Goal: Task Accomplishment & Management: Manage account settings

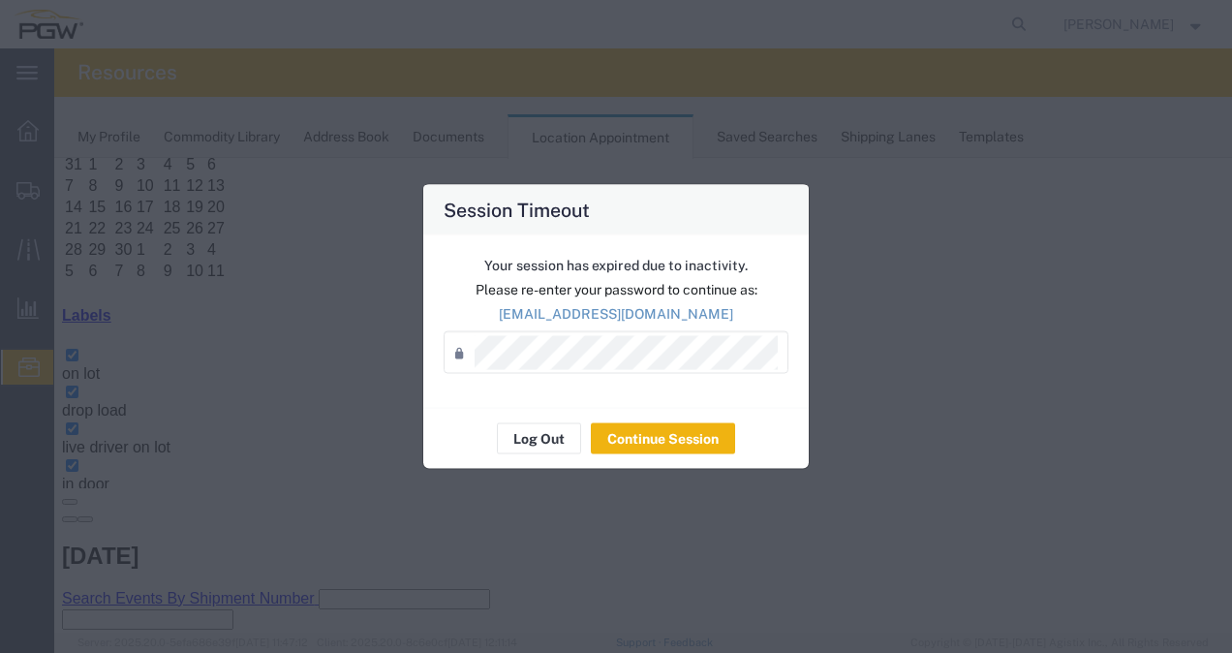
scroll to position [156, 0]
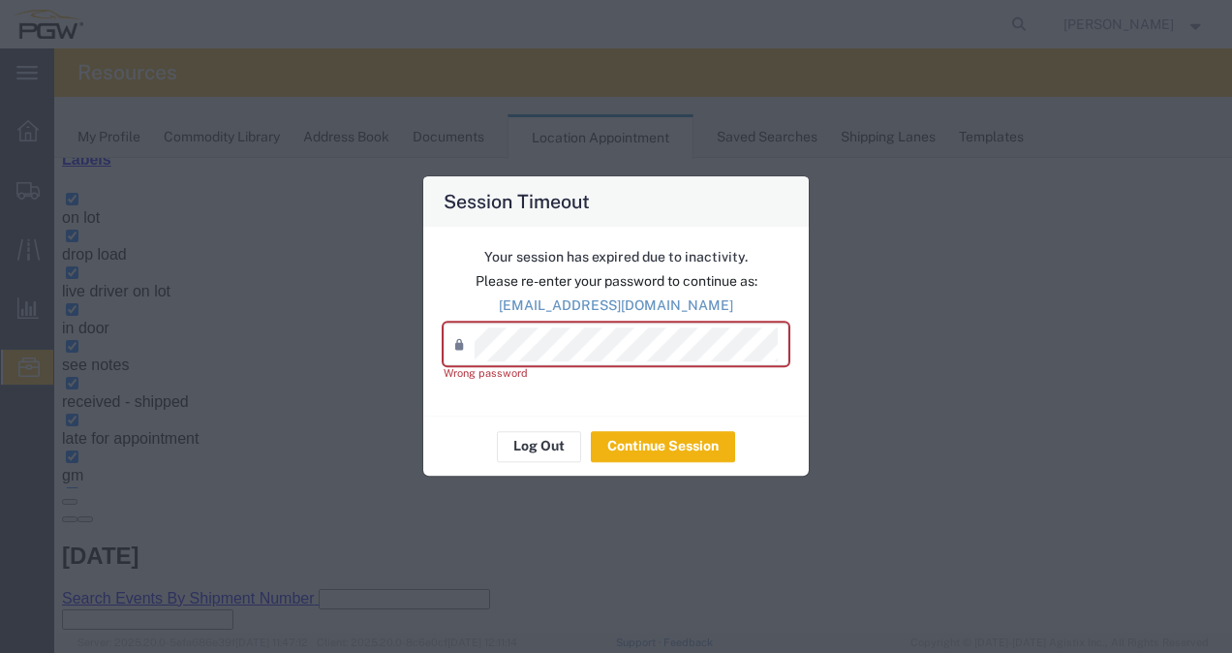
drag, startPoint x: 0, startPoint y: 0, endPoint x: 779, endPoint y: 378, distance: 865.6
click at [779, 378] on div "Wrong password" at bounding box center [616, 374] width 345 height 16
click at [762, 362] on div "Password *" at bounding box center [616, 345] width 345 height 43
click at [684, 448] on button "Continue Session" at bounding box center [663, 446] width 144 height 31
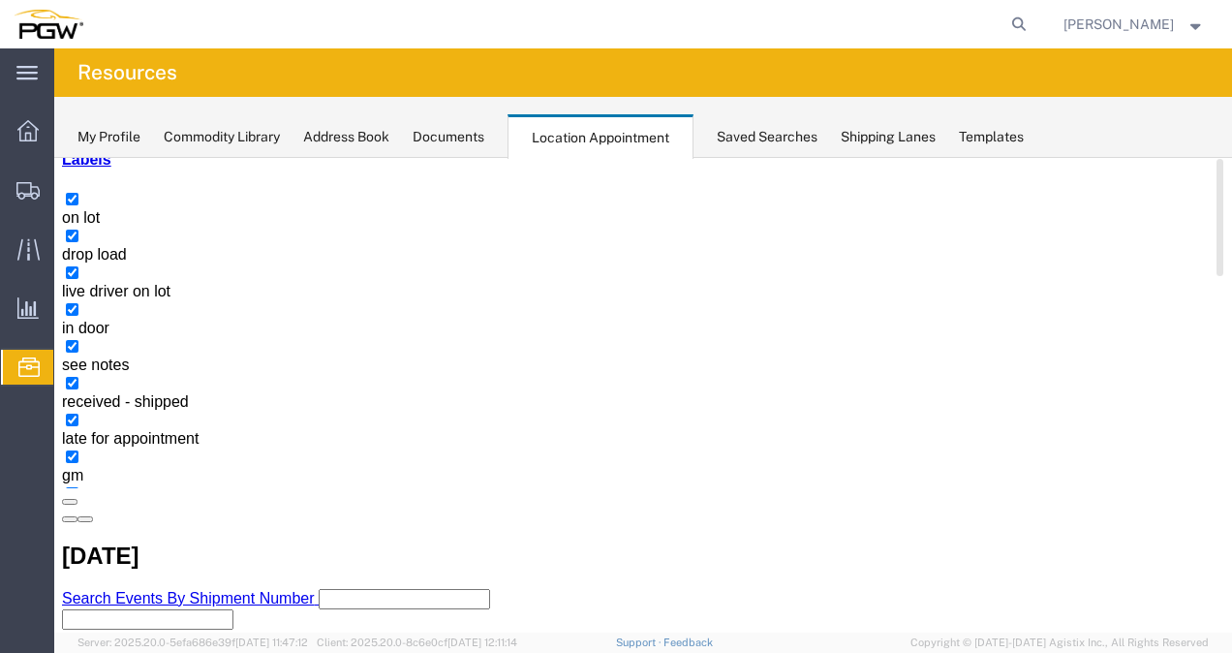
select select "1"
select select
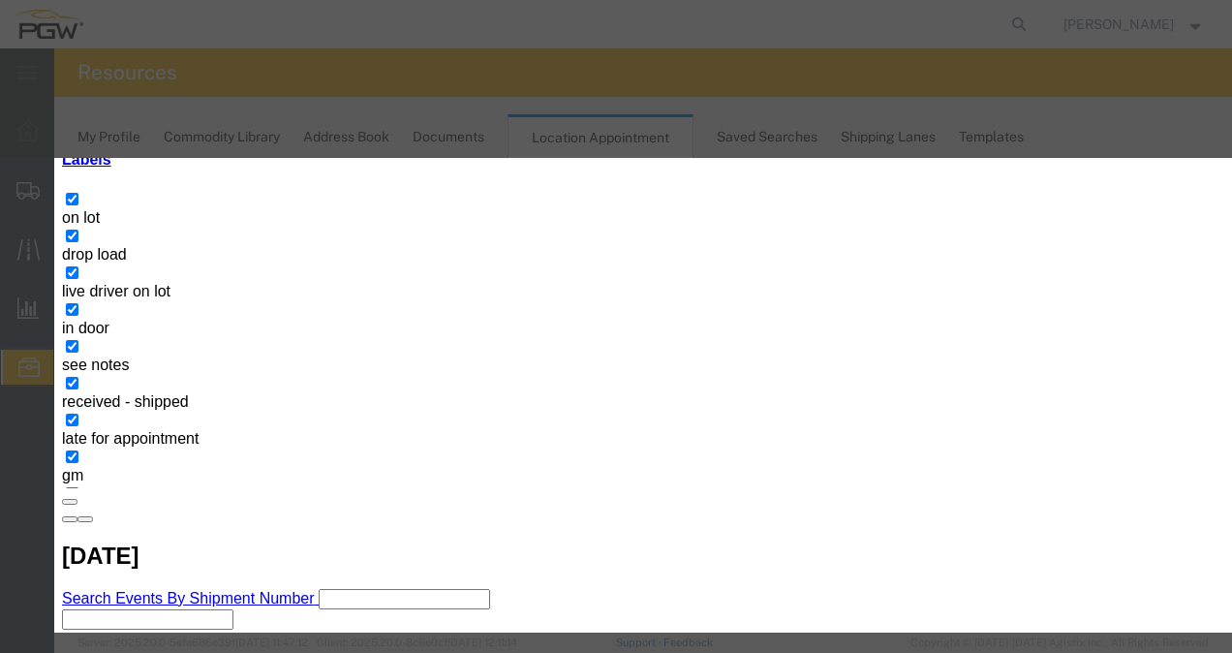
paste input "CSNU7114793"
type input "CSNU7114793"
type input "8:00 am"
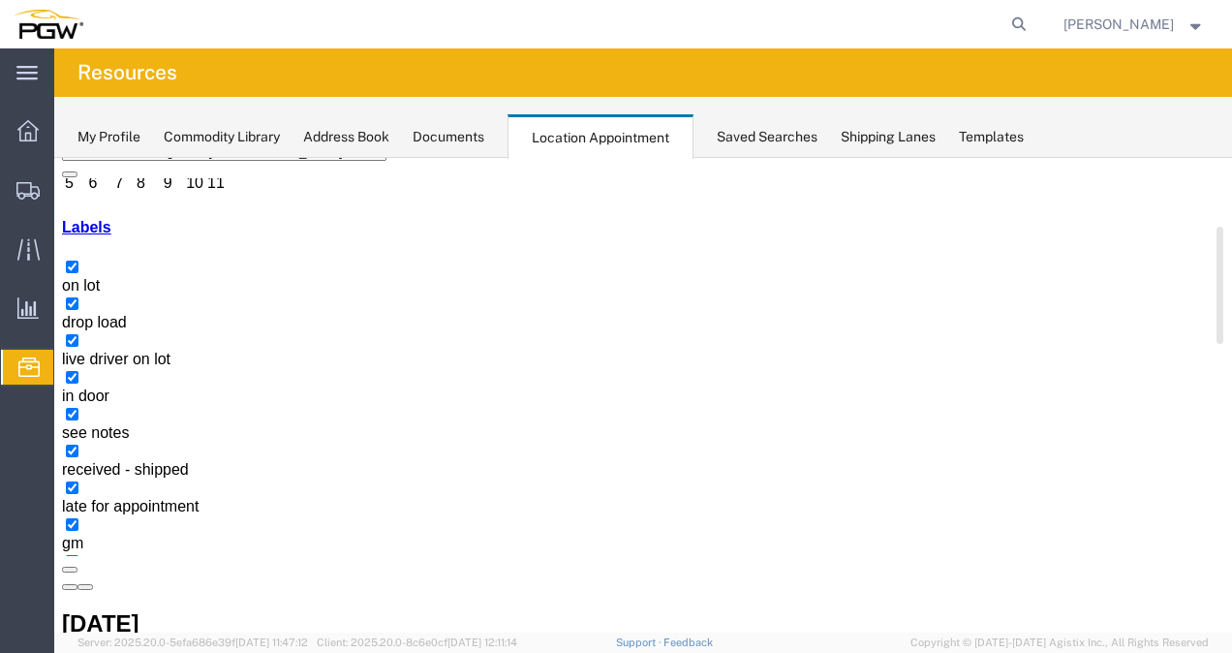
scroll to position [147, 0]
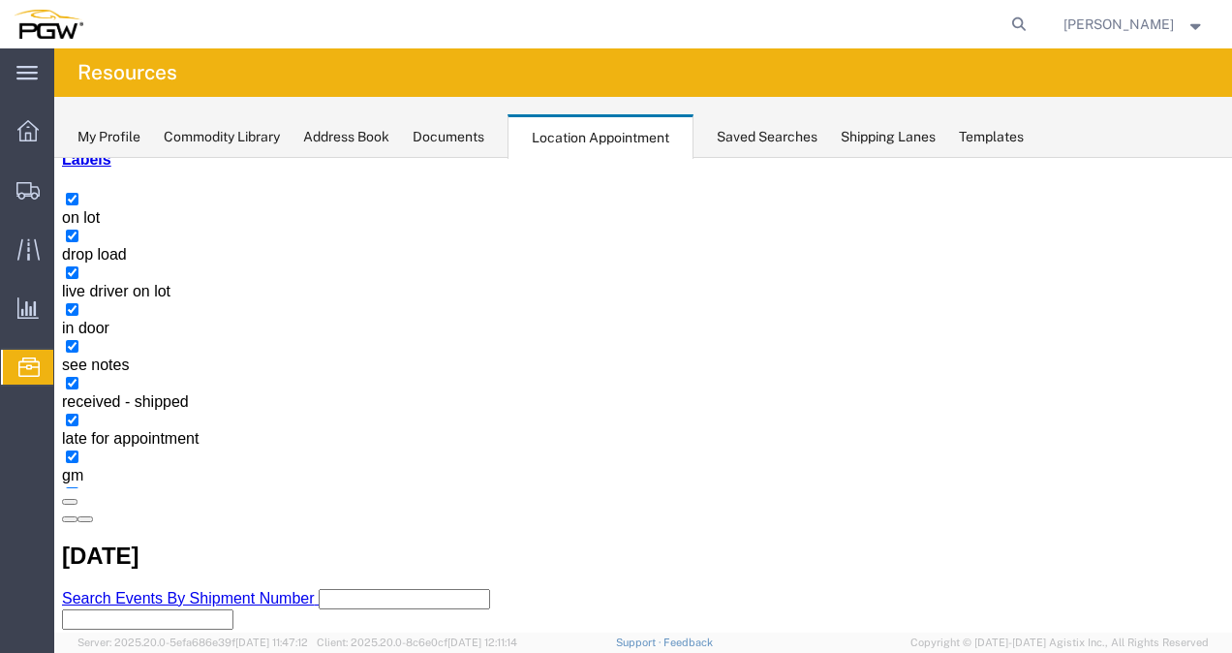
select select "1"
select select
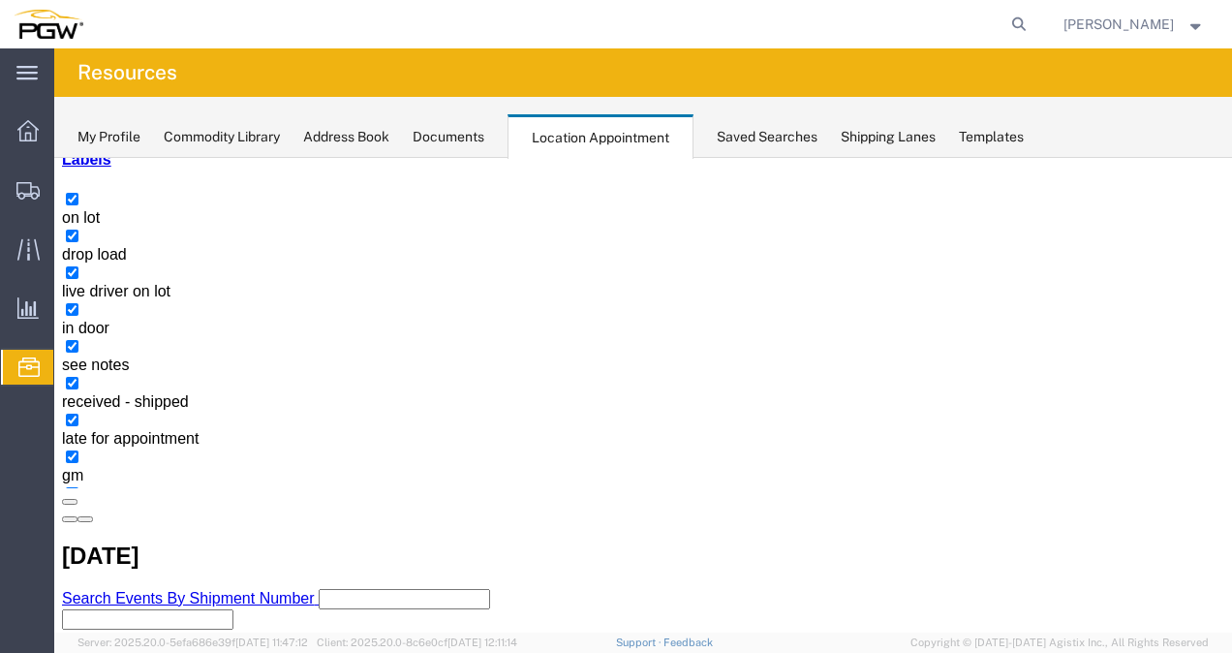
select select "1"
select select
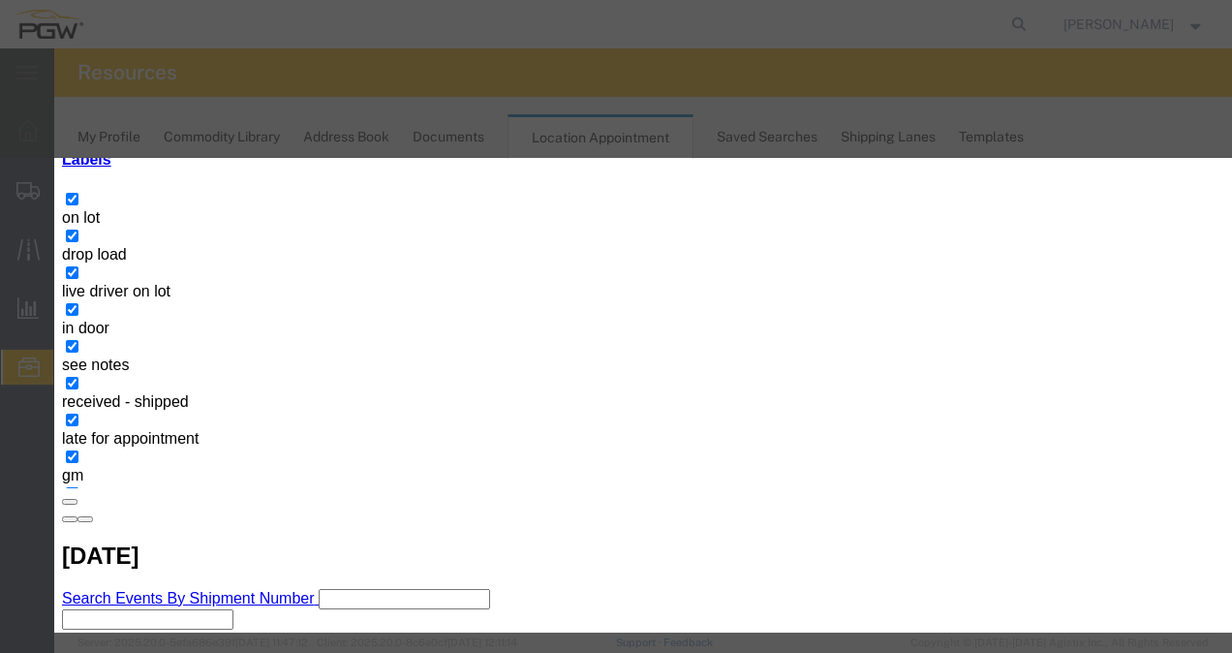
type input "ATI"
type input "2:00 PM"
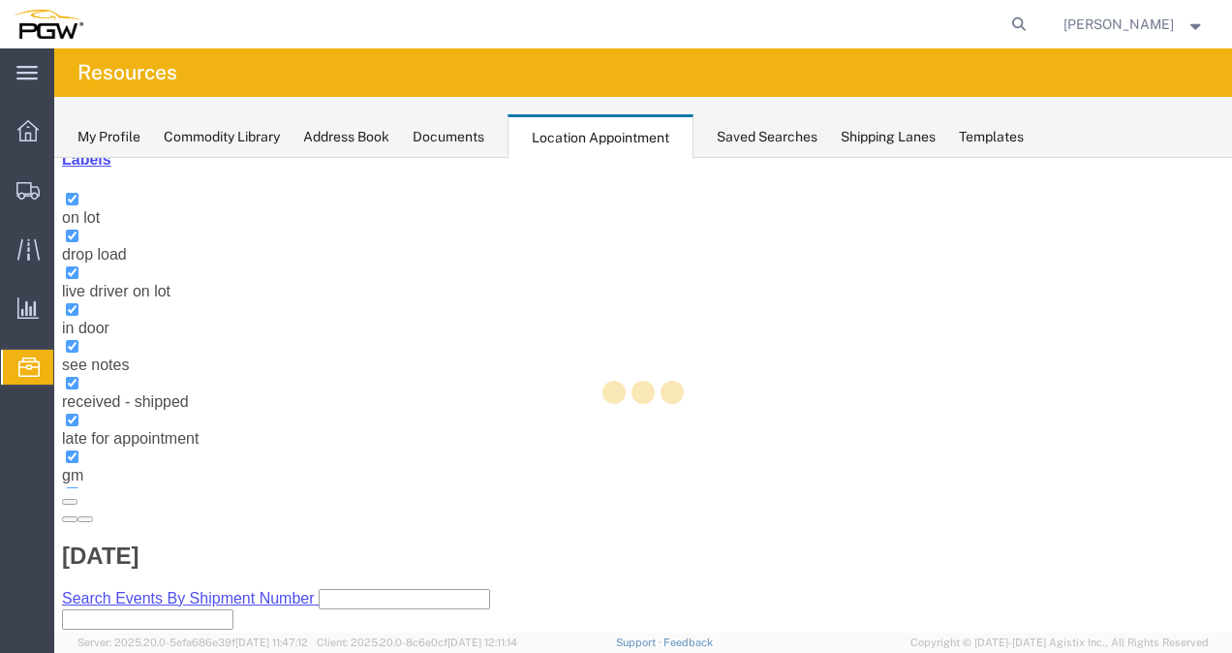
scroll to position [5, 0]
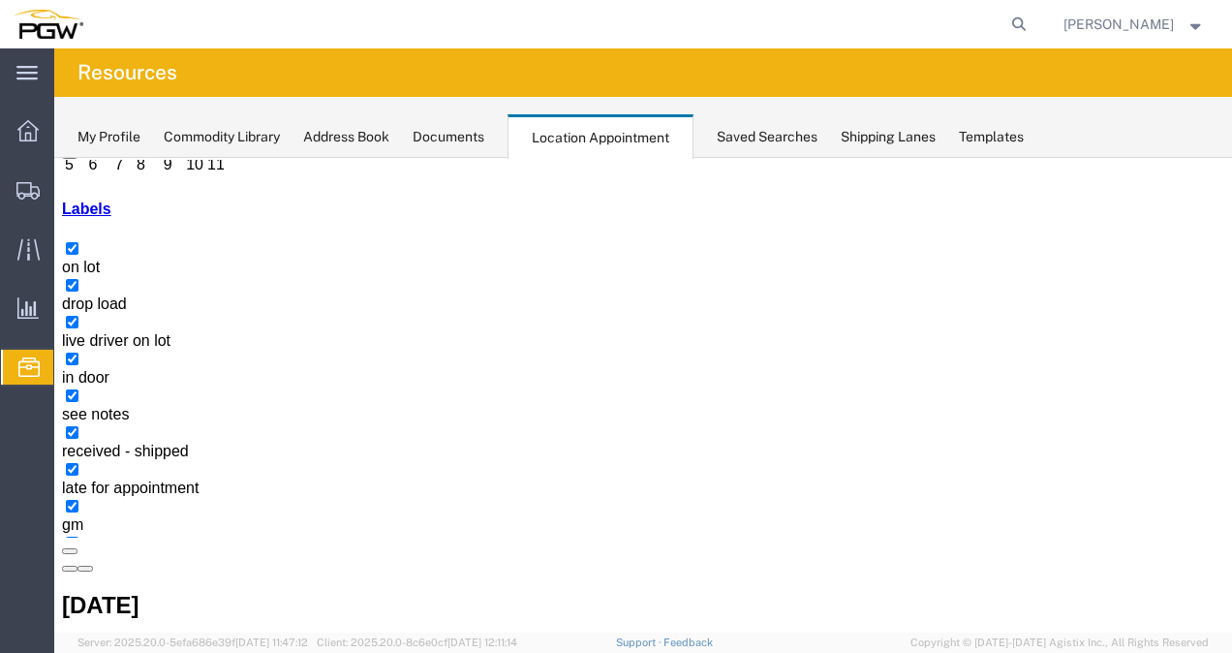
scroll to position [188, 0]
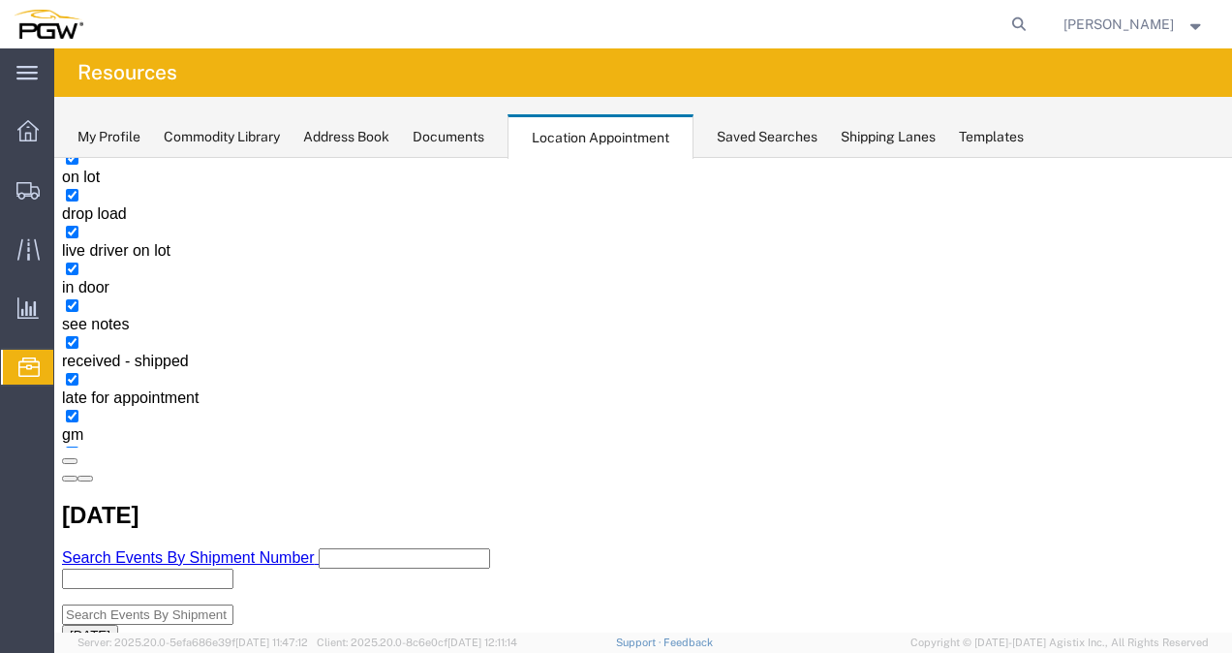
copy h3 "FFAU2547073"
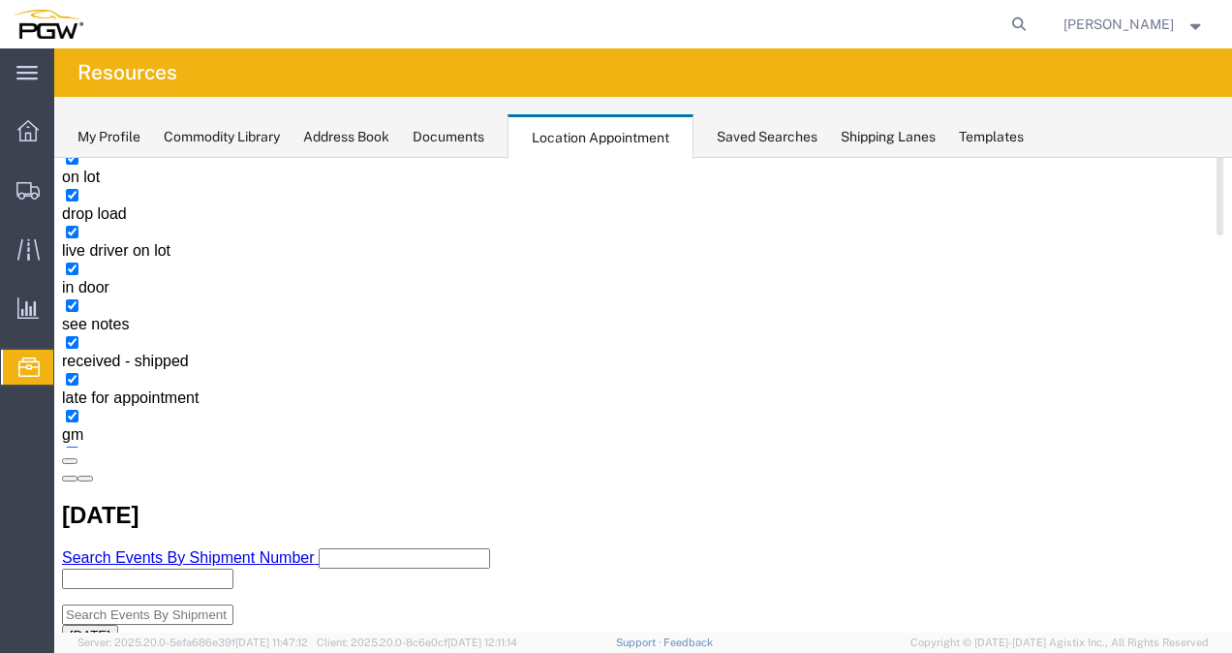
copy h3 "FFAU2547073"
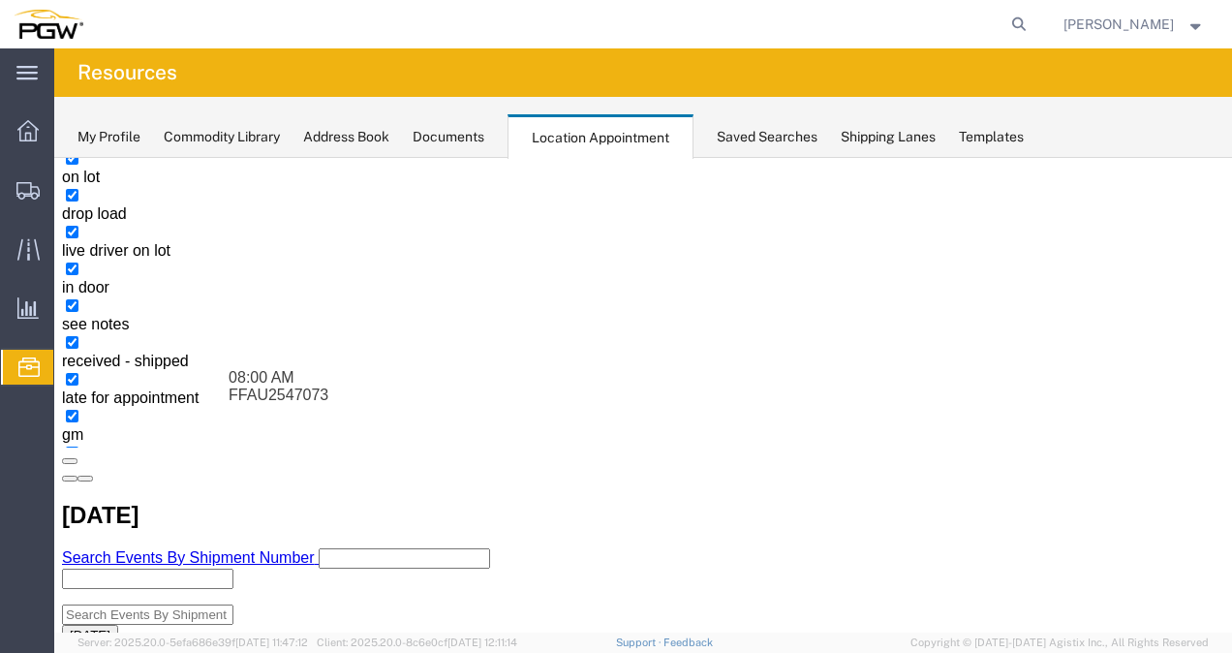
drag, startPoint x: 918, startPoint y: 319, endPoint x: 554, endPoint y: 473, distance: 395.4
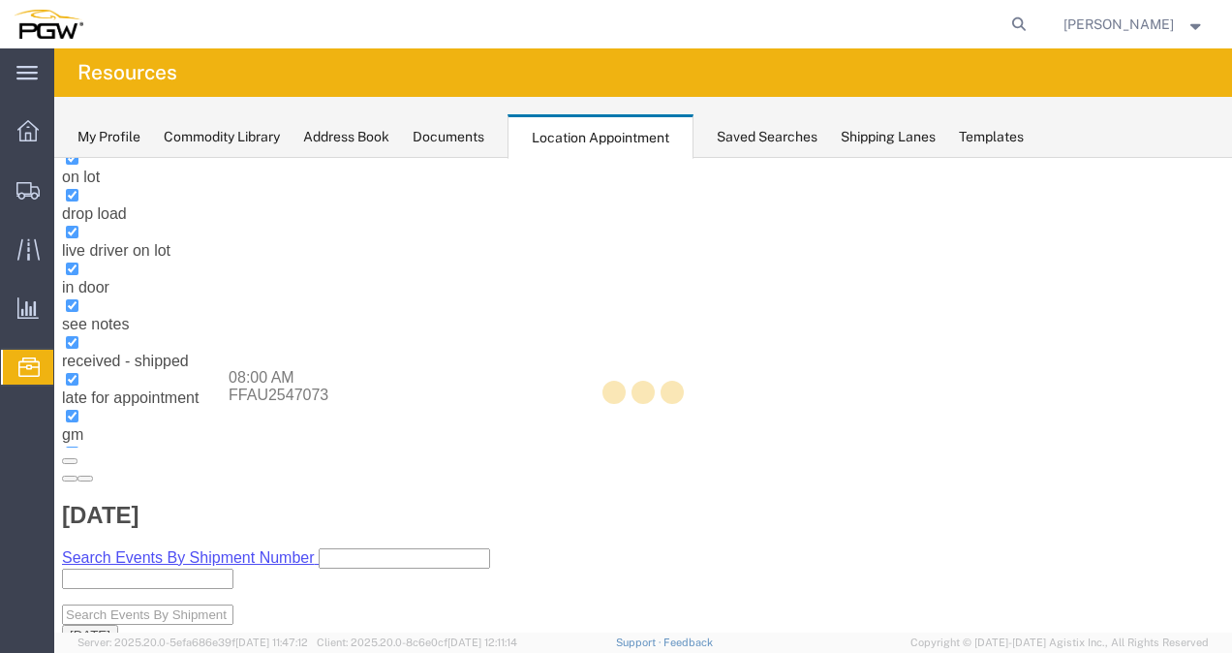
scroll to position [147, 0]
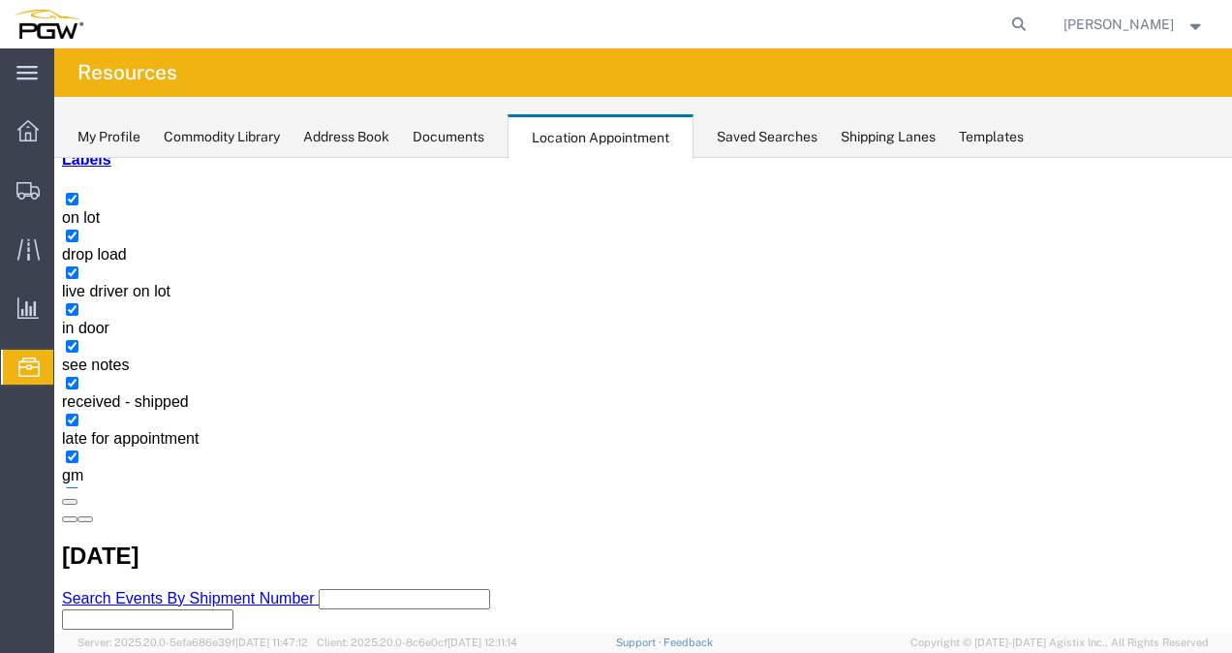
select select "1"
select select
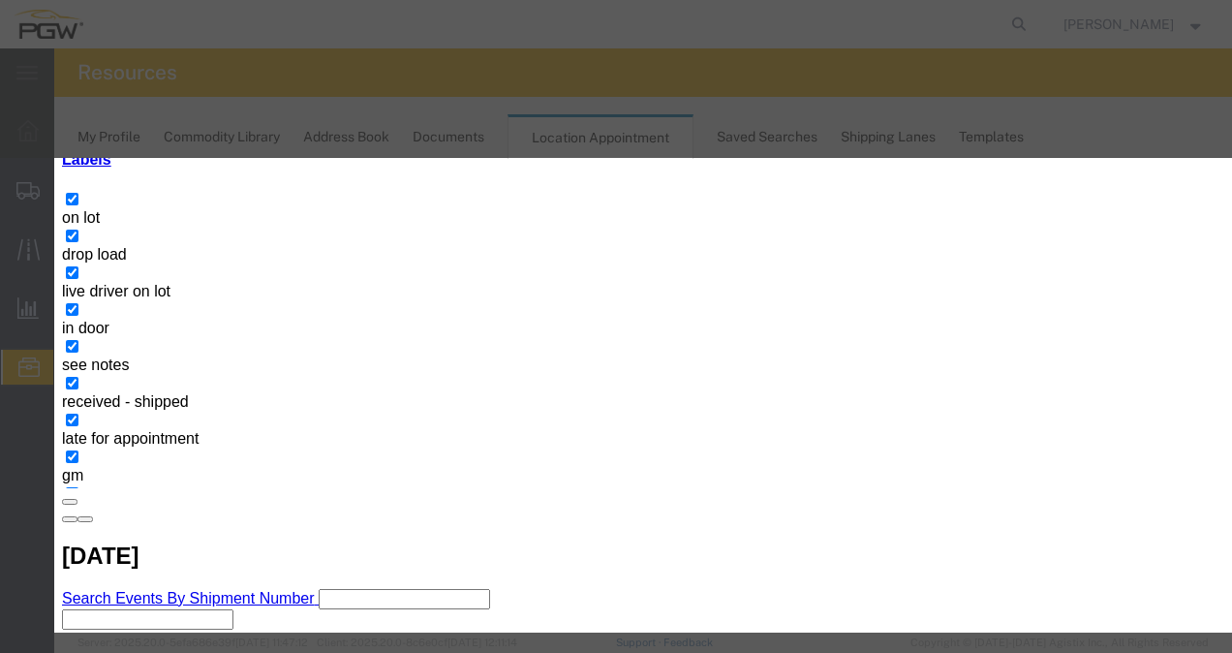
type input "10:00 AM"
